Goal: Task Accomplishment & Management: Complete application form

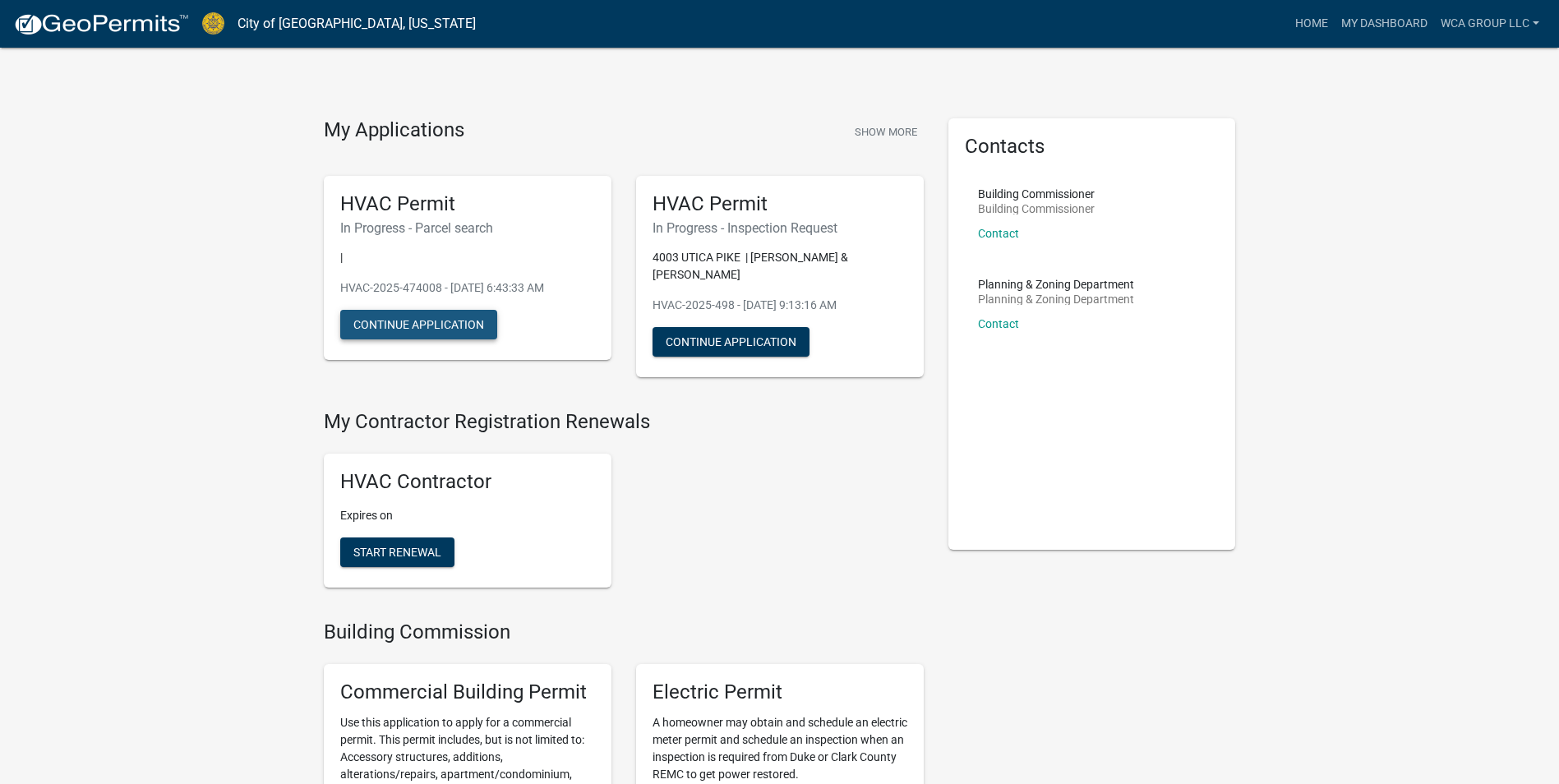
click at [371, 328] on button "Continue Application" at bounding box center [418, 325] width 157 height 29
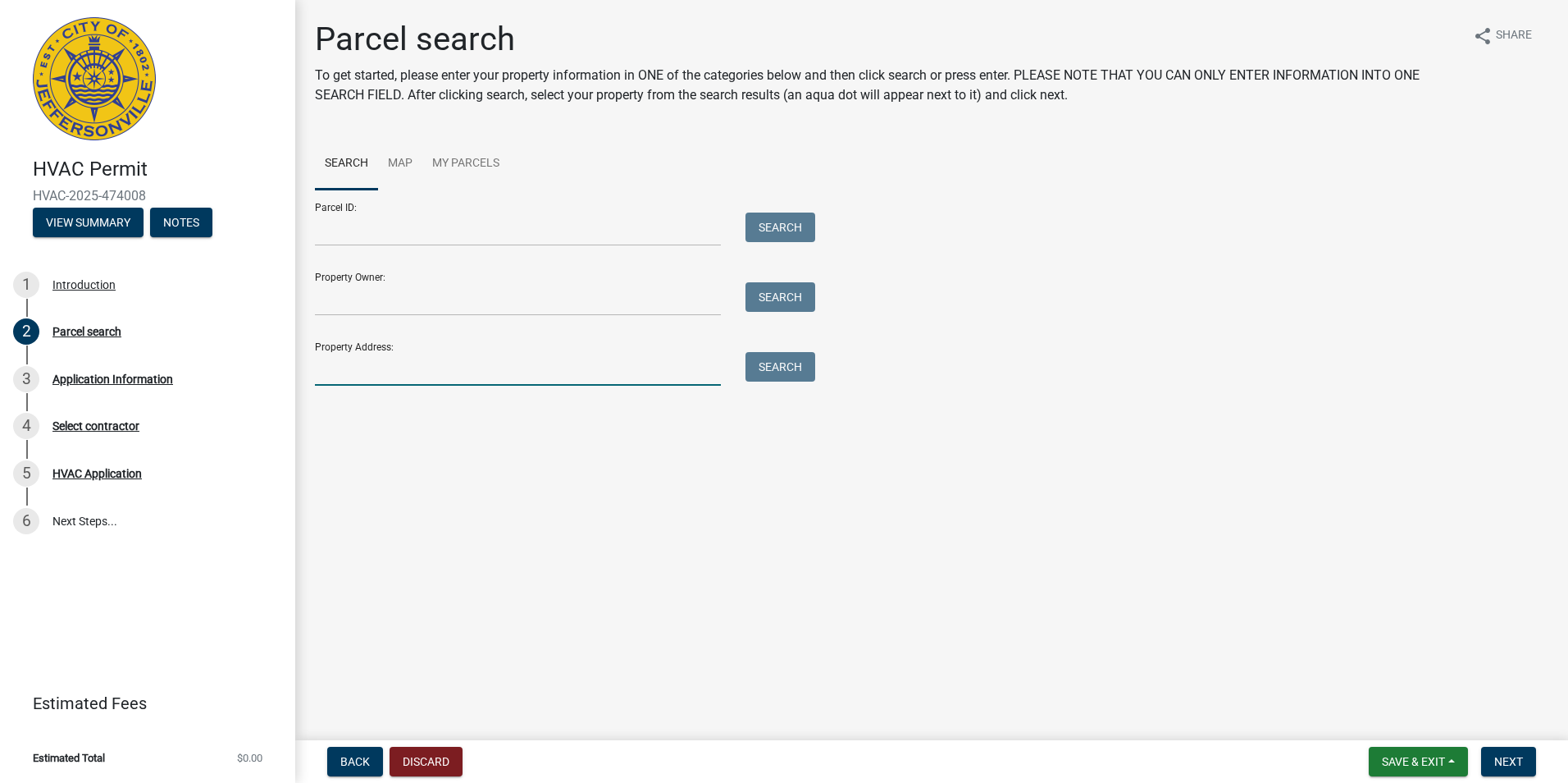
click at [382, 370] on input "Property Address:" at bounding box center [518, 368] width 406 height 33
click at [775, 461] on main "Parcel search To get started, please enter your property information in ONE of …" at bounding box center [931, 366] width 1273 height 733
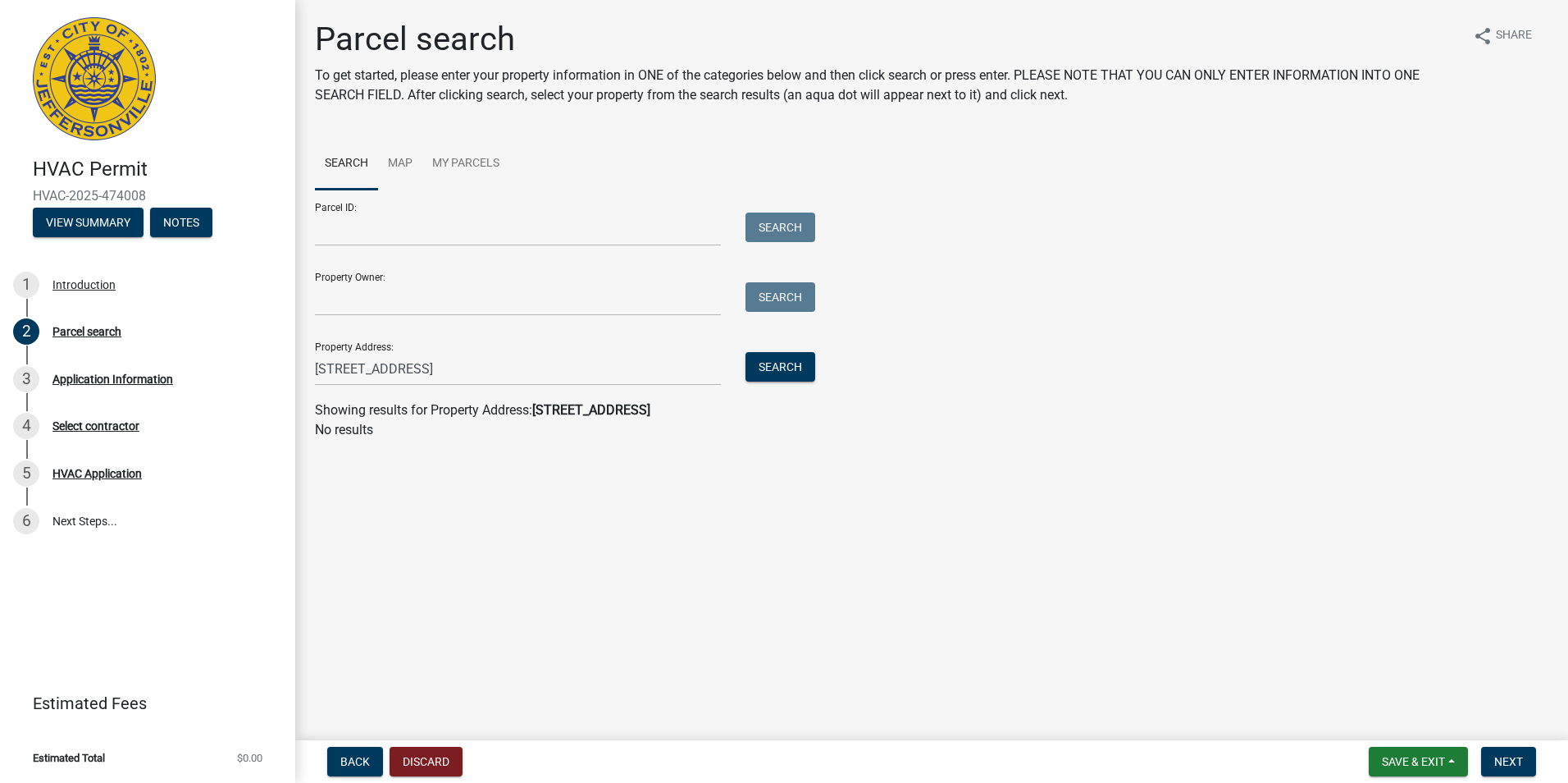
click at [544, 407] on strong "276 america place" at bounding box center [592, 410] width 118 height 15
click at [424, 376] on input "276 america place" at bounding box center [518, 368] width 406 height 33
type input "276 america pl"
